Goal: Transaction & Acquisition: Purchase product/service

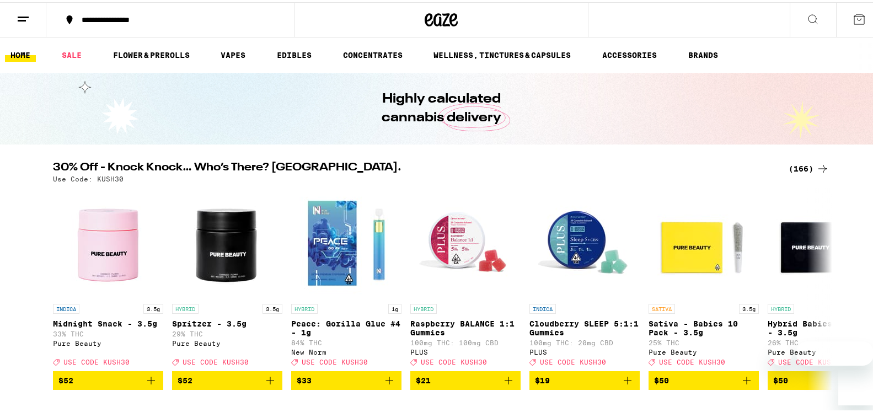
click at [795, 165] on div "(166)" at bounding box center [808, 166] width 41 height 13
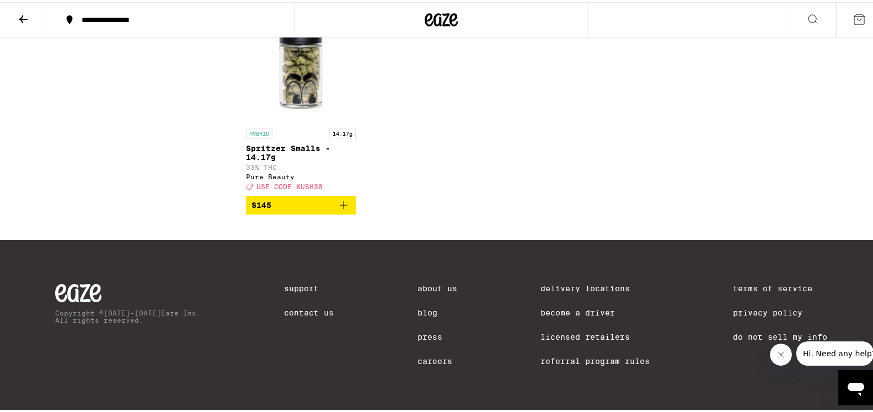
scroll to position [7353, 0]
